Goal: Transaction & Acquisition: Purchase product/service

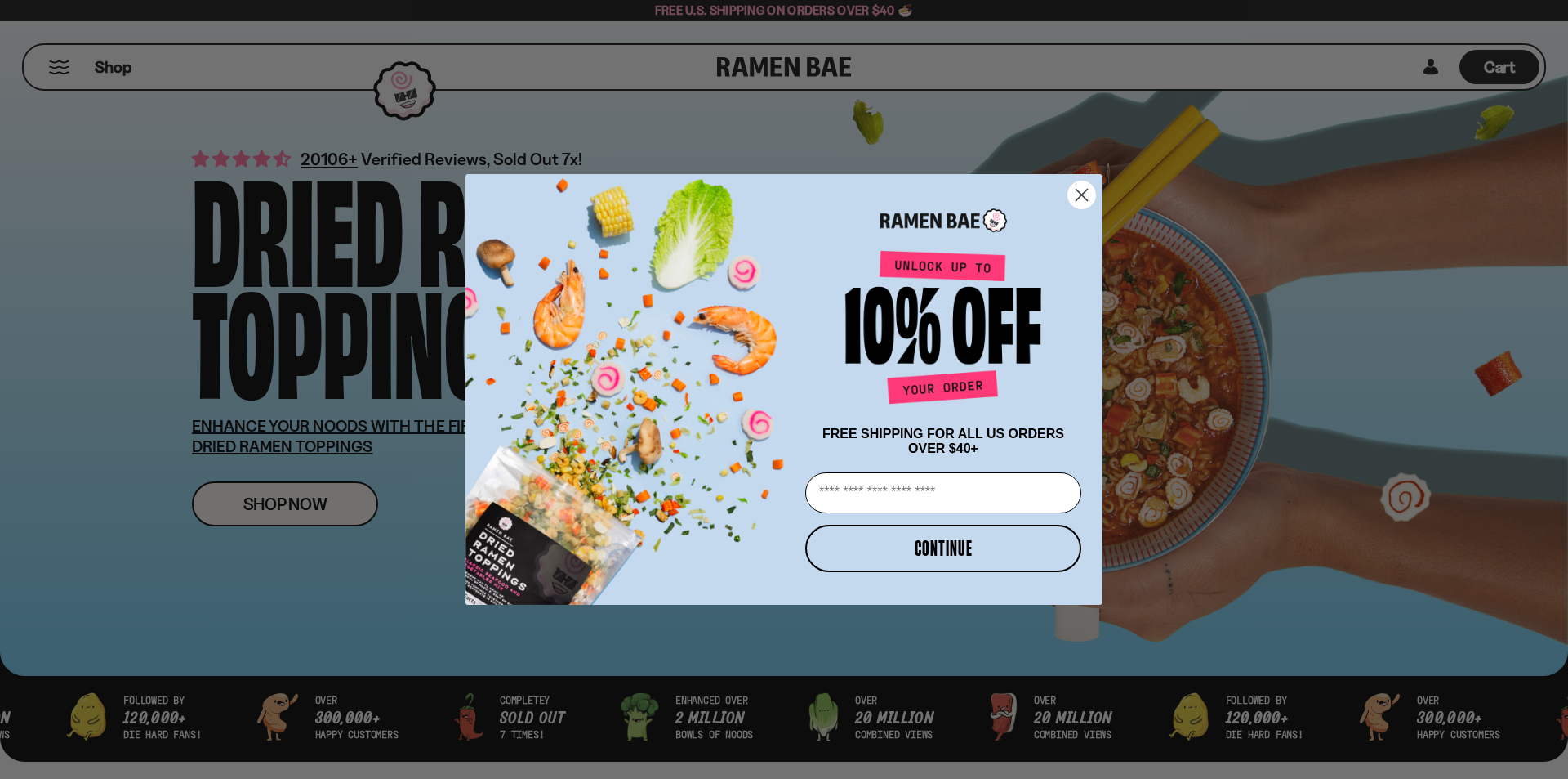
click at [959, 502] on input "Email" at bounding box center [943, 493] width 276 height 41
type input "**********"
click at [950, 552] on button "CONTINUE" at bounding box center [943, 548] width 276 height 47
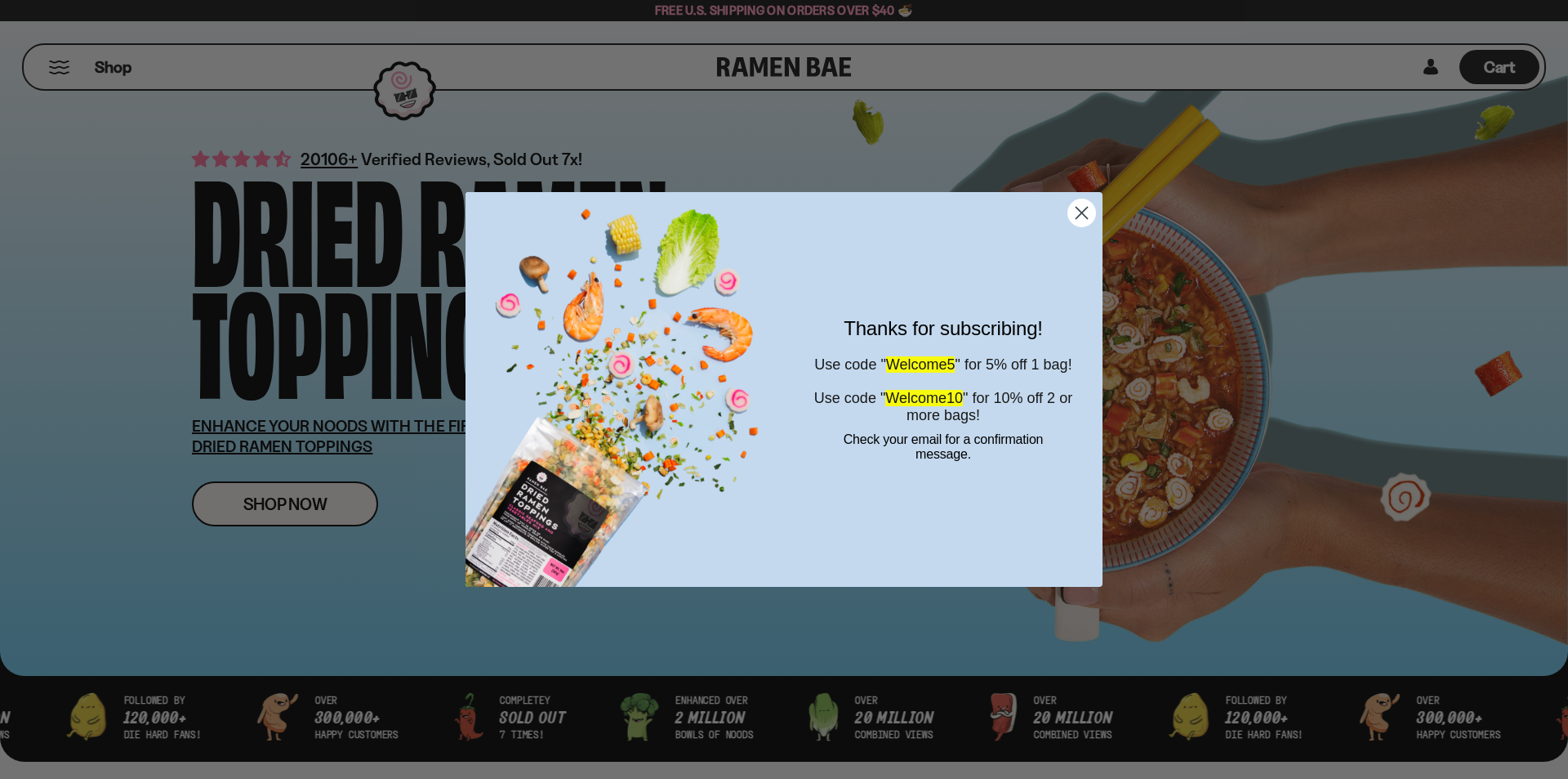
click at [1085, 209] on icon "Close dialog" at bounding box center [1081, 213] width 12 height 12
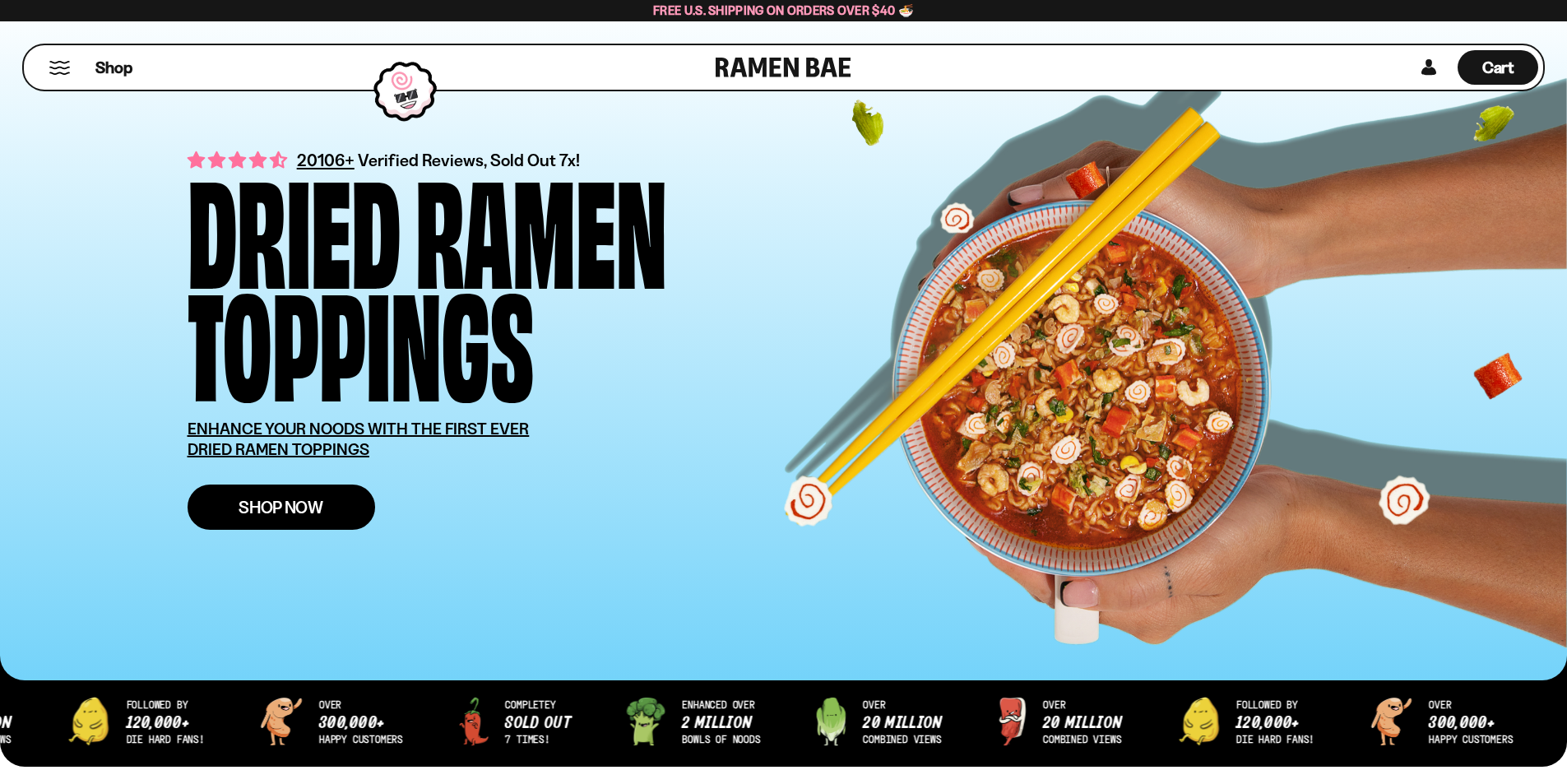
click at [333, 495] on link "Shop Now" at bounding box center [282, 507] width 188 height 46
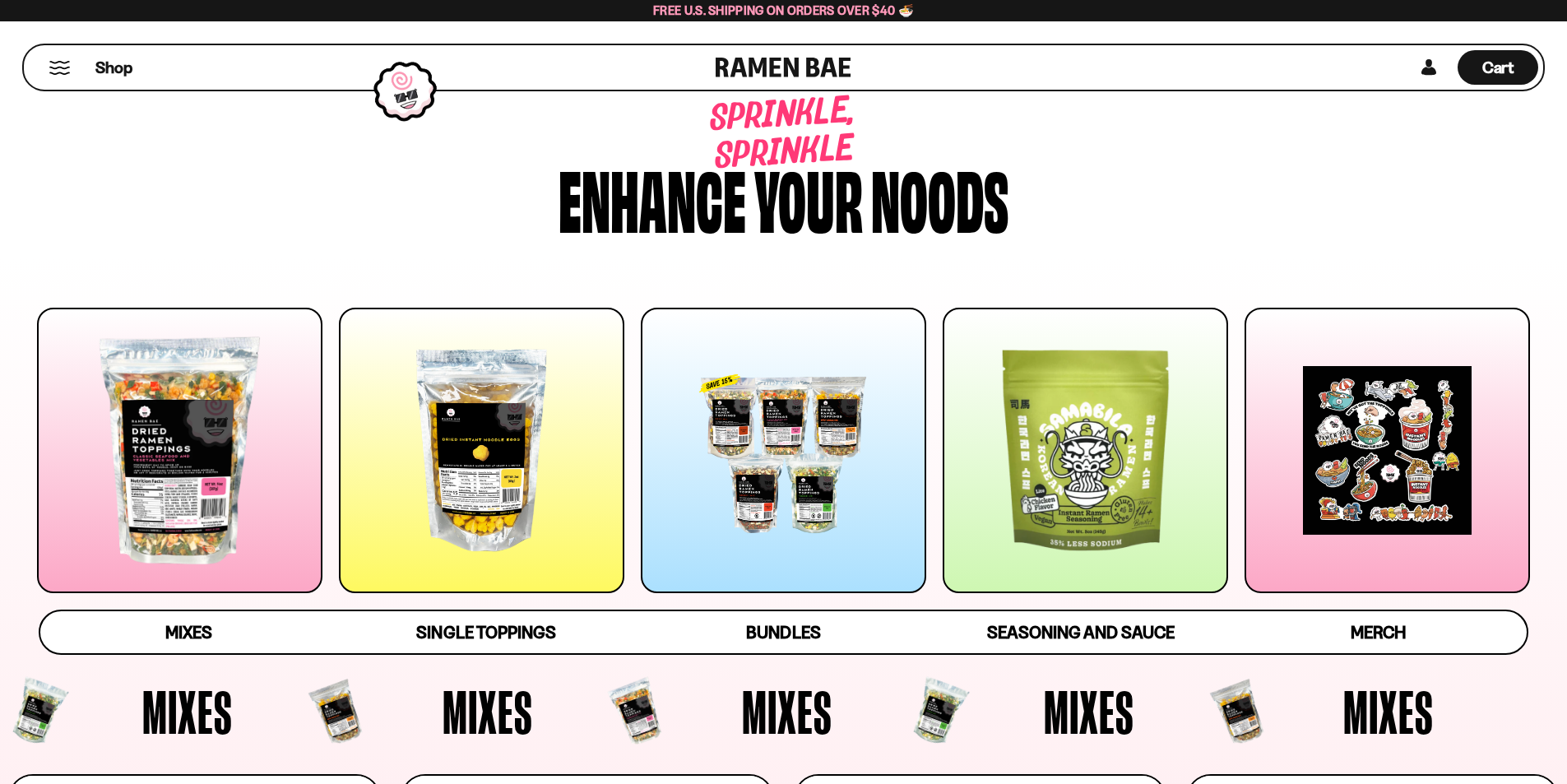
click at [199, 480] on div at bounding box center [179, 450] width 285 height 285
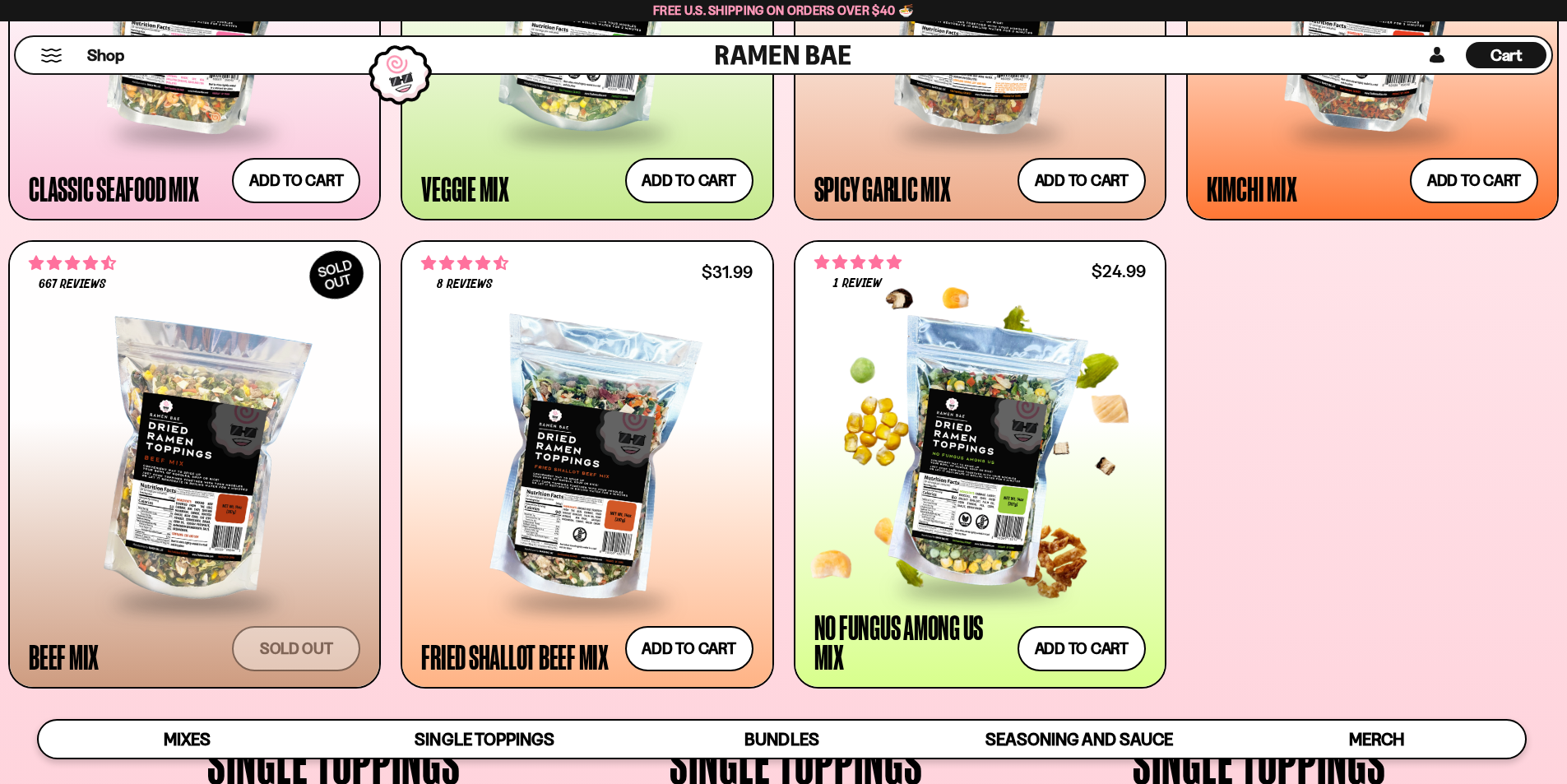
scroll to position [1004, 0]
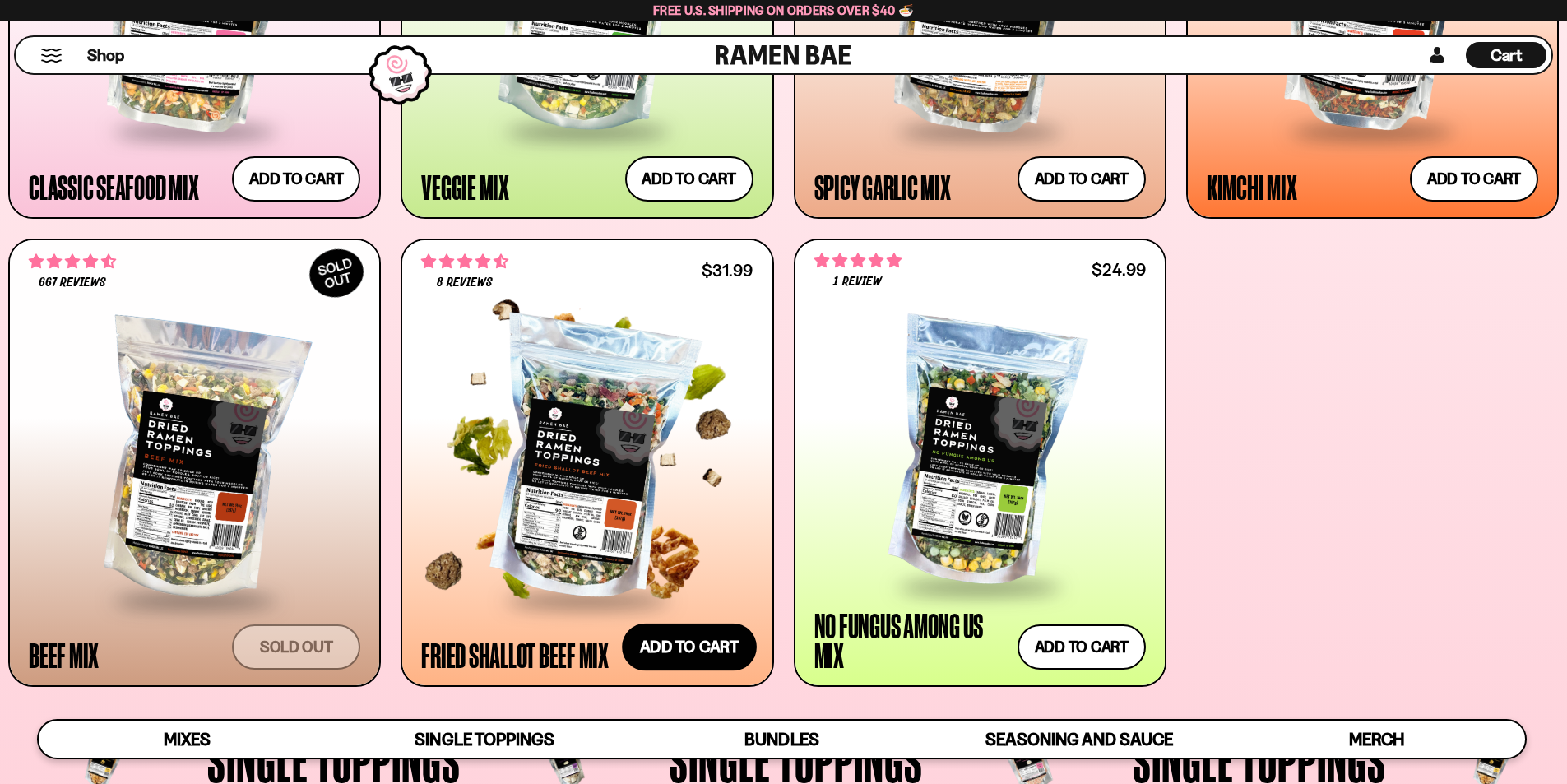
click at [674, 645] on button "Add to cart Add — Regular price $31.99 Regular price Sale price $31.99 Unit pri…" at bounding box center [689, 646] width 135 height 47
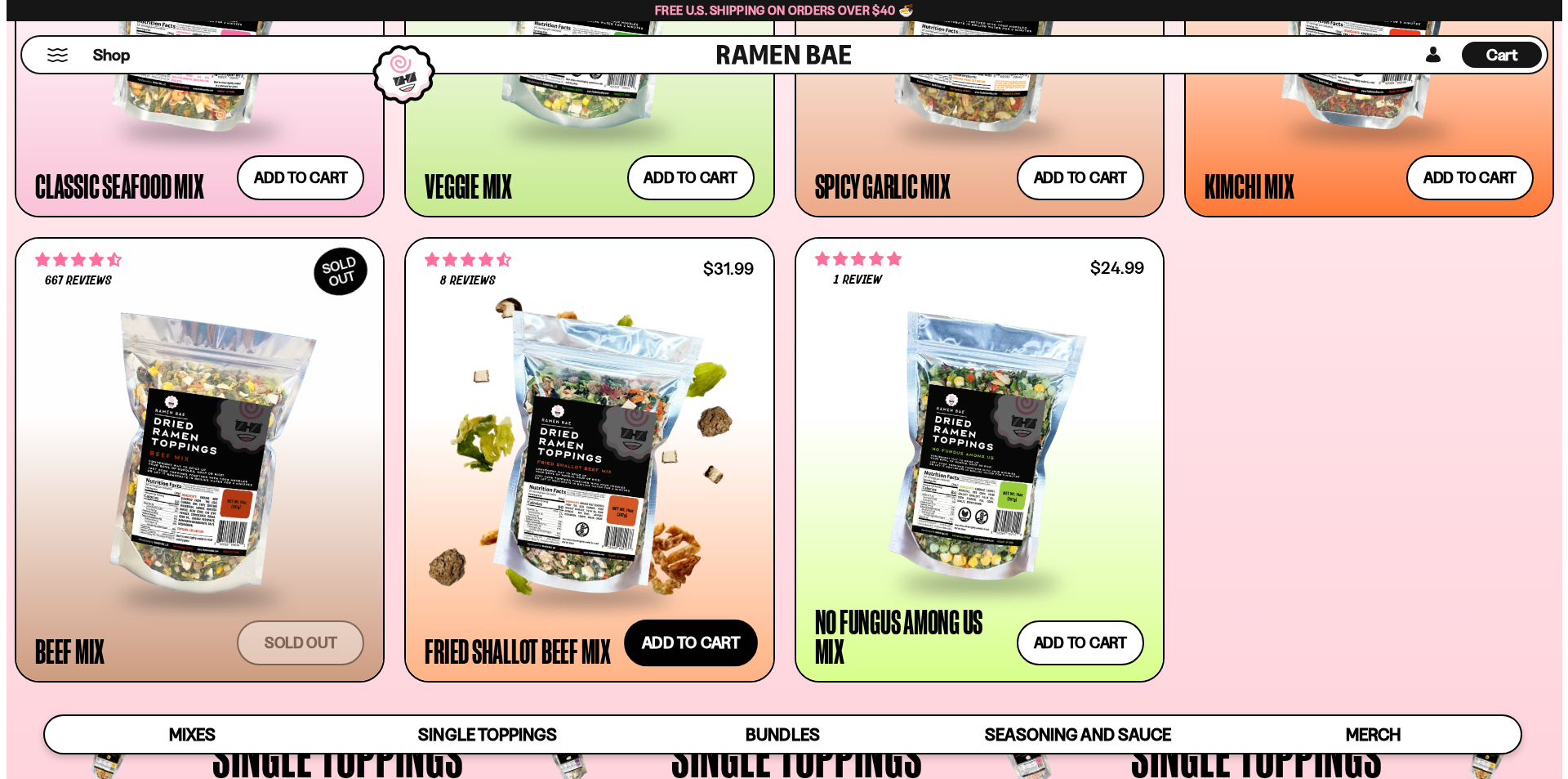
scroll to position [1000, 0]
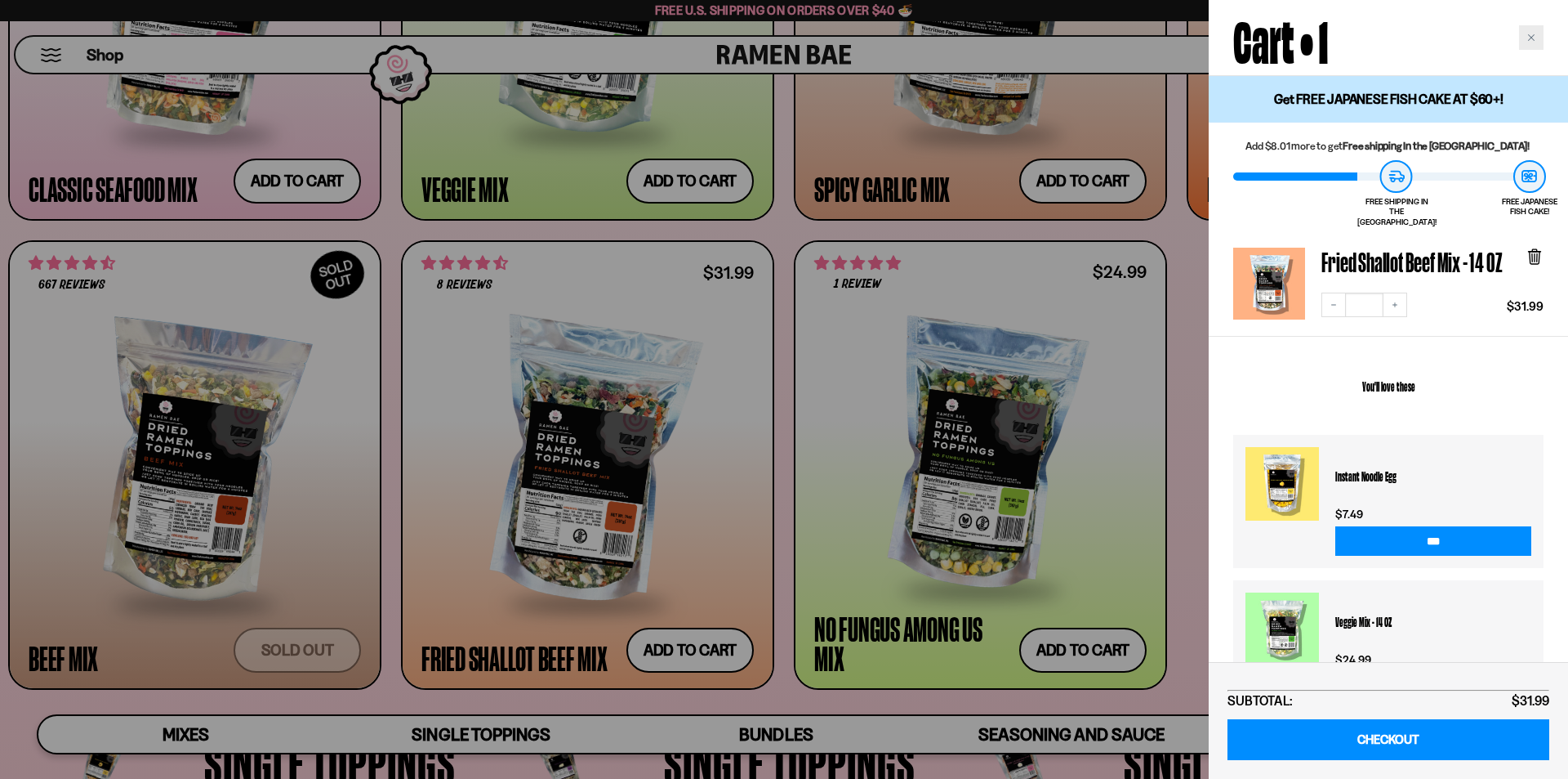
click at [1535, 36] on div "Close cart" at bounding box center [1532, 38] width 25 height 25
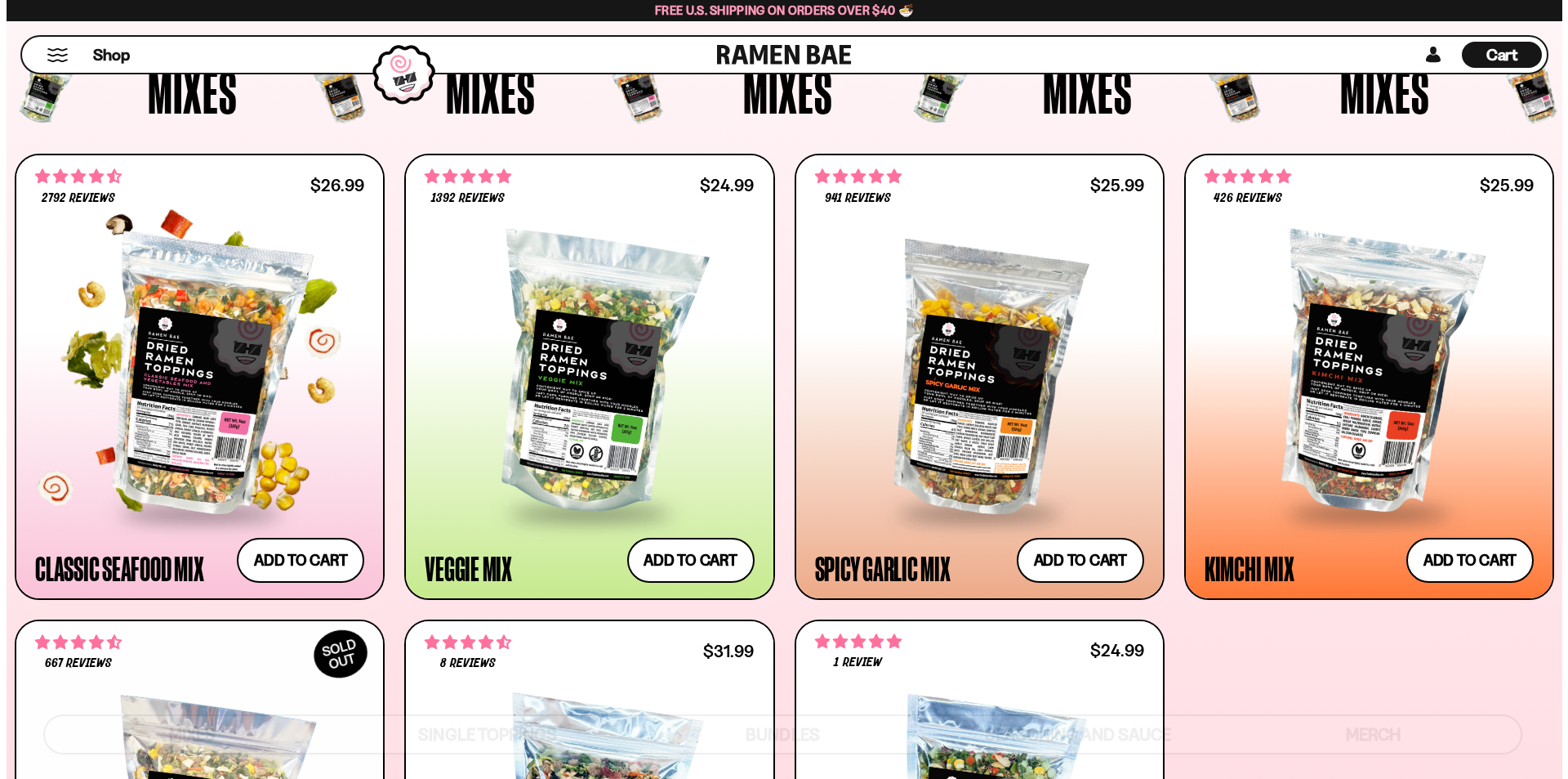
scroll to position [589, 0]
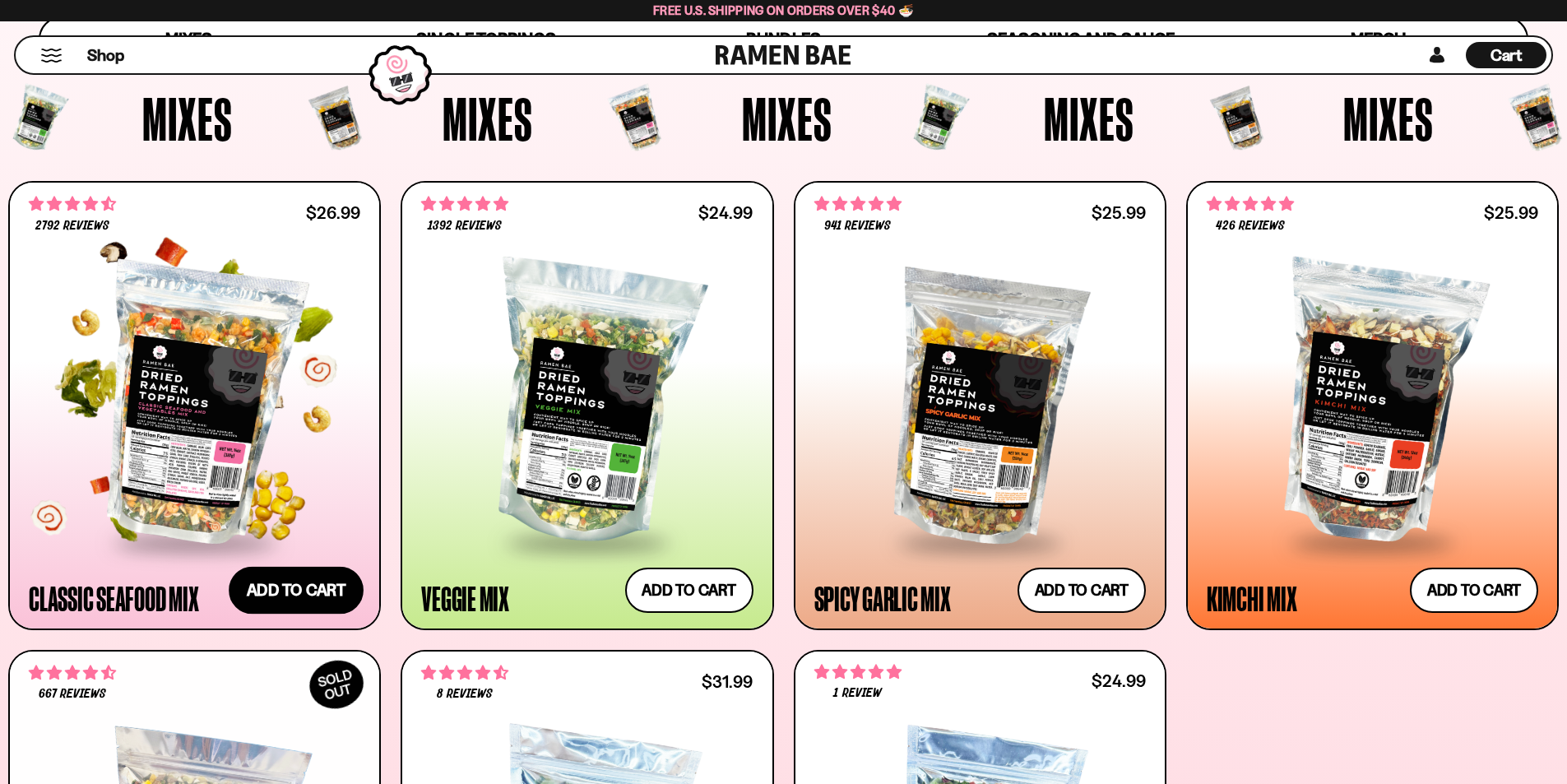
click at [305, 594] on button "Add to cart Add — Regular price $26.99 Regular price Sale price $26.99 Unit pri…" at bounding box center [296, 589] width 135 height 47
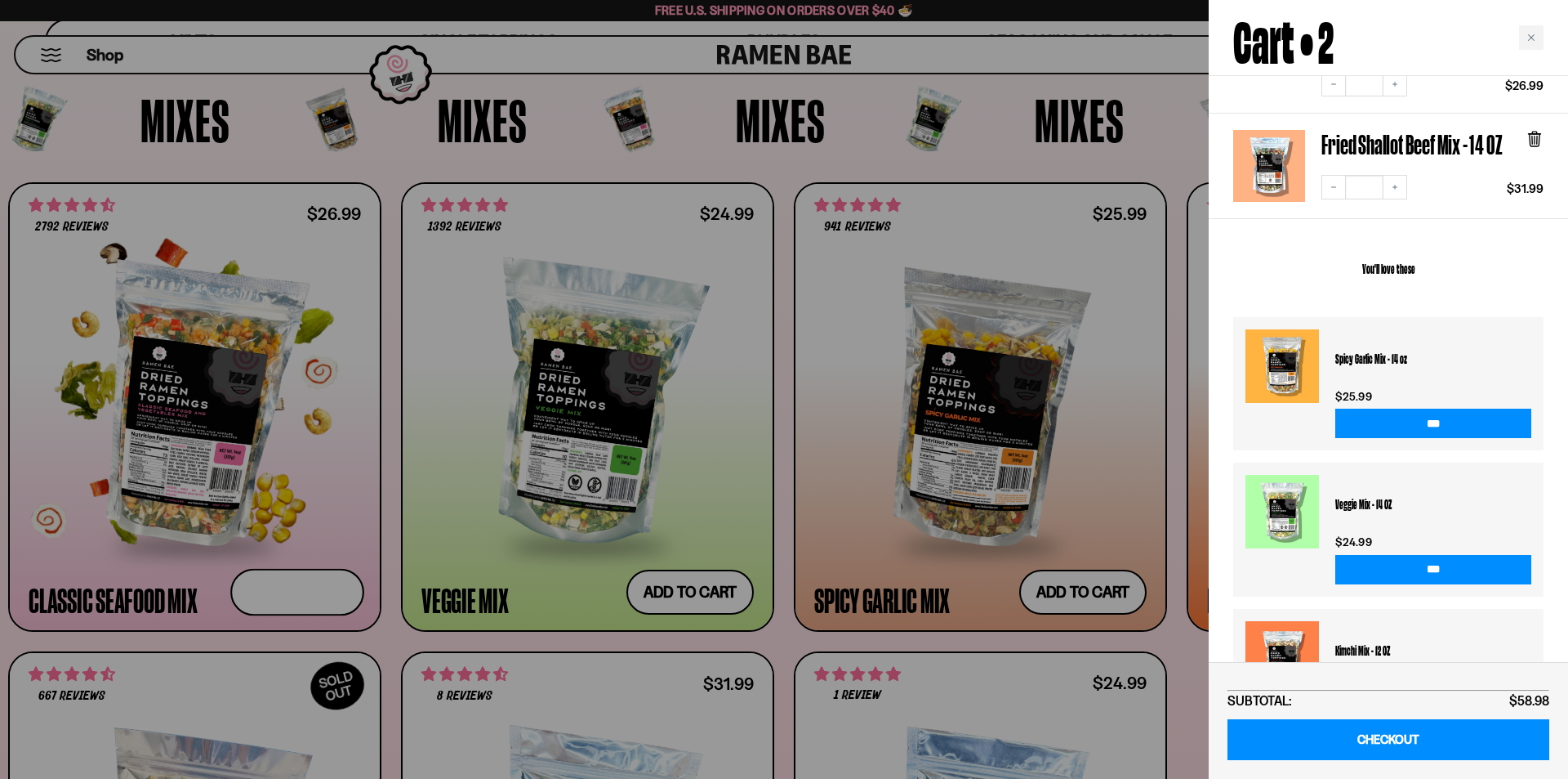
scroll to position [324, 0]
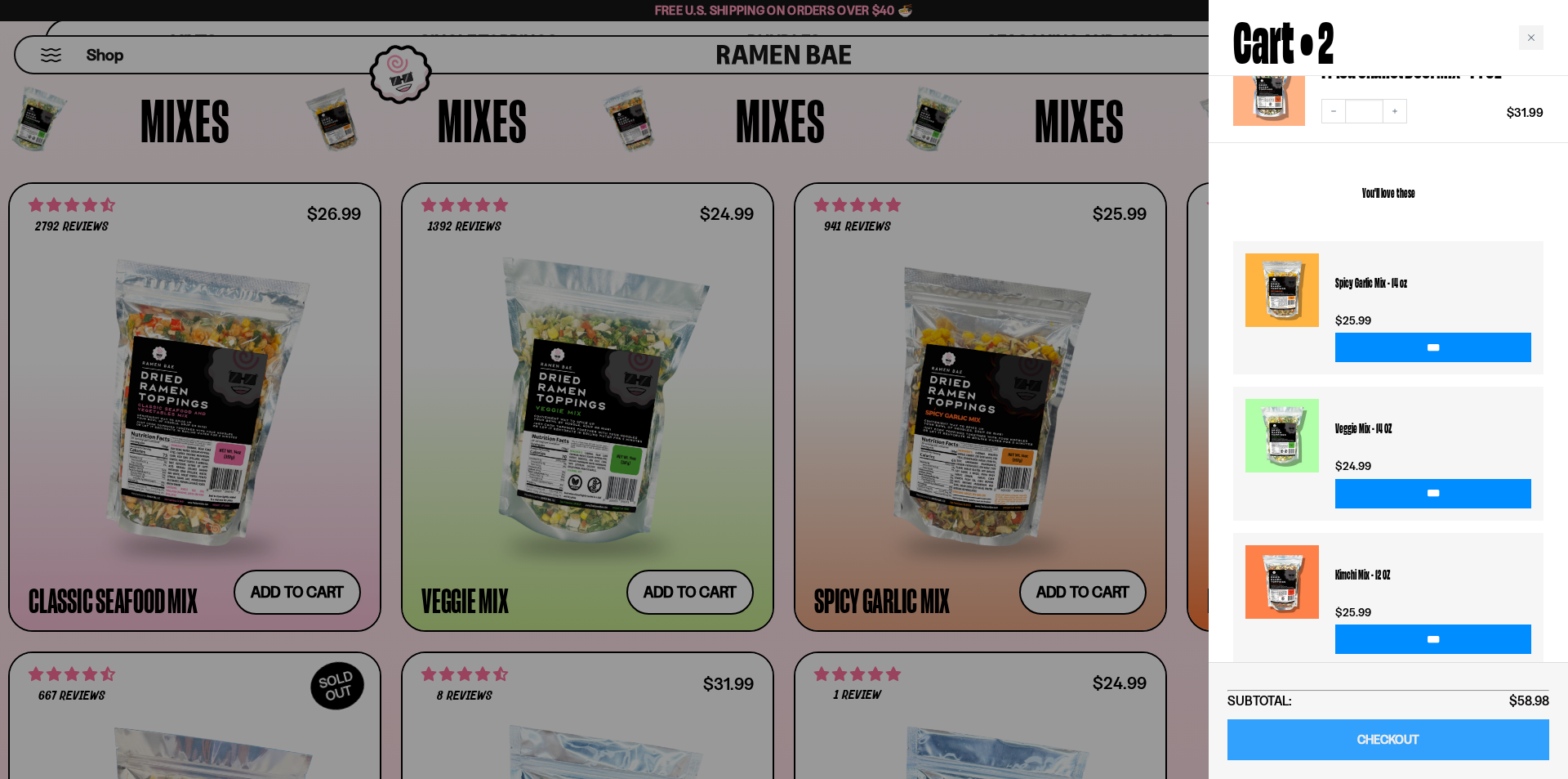
click at [1416, 744] on link "CHECKOUT" at bounding box center [1388, 739] width 321 height 42
